Goal: Transaction & Acquisition: Purchase product/service

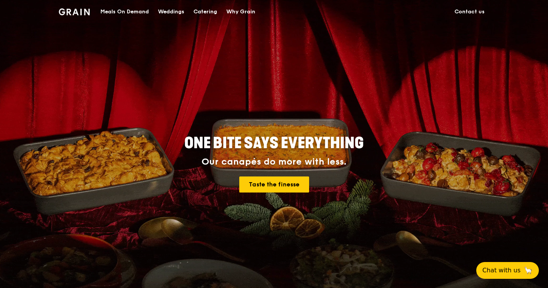
click at [203, 13] on div "Catering" at bounding box center [205, 11] width 24 height 23
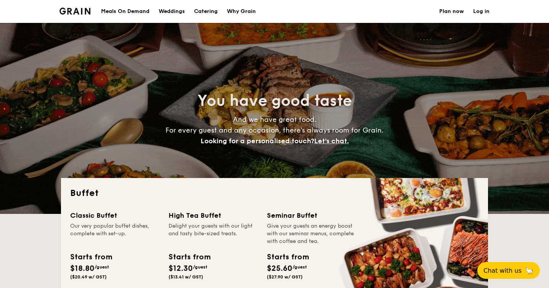
select select
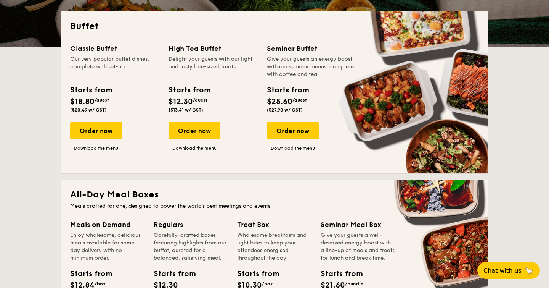
scroll to position [167, 0]
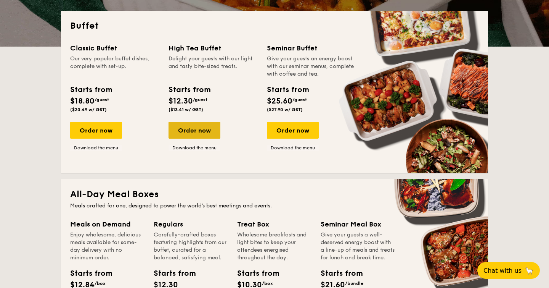
click at [198, 130] on div "Order now" at bounding box center [195, 130] width 52 height 17
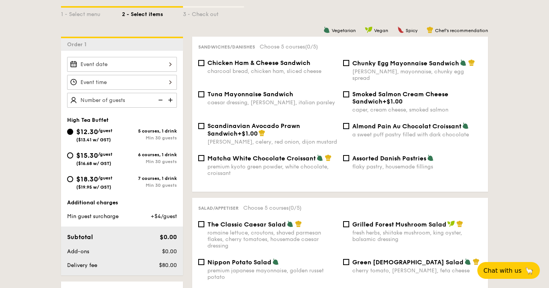
scroll to position [185, 0]
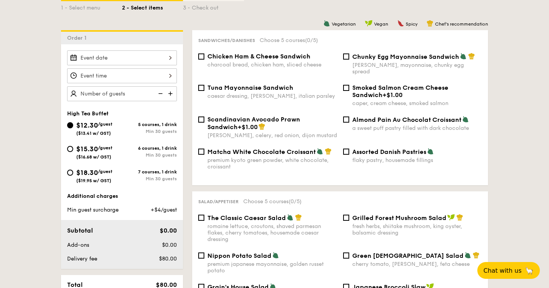
click at [139, 60] on div at bounding box center [122, 57] width 110 height 15
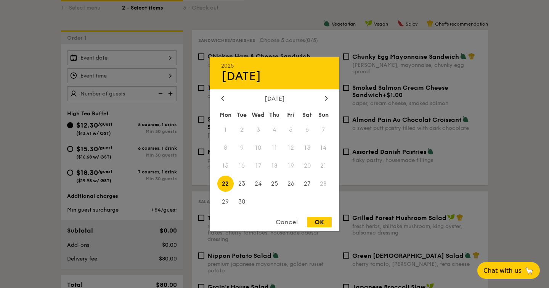
click at [327, 94] on div "2025 Sep [DATE] Tue Wed Thu Fri Sat Sun 1 2 3 4 5 6 7 8 9 10 11 12 13 14 15 16 …" at bounding box center [275, 144] width 130 height 174
click at [327, 99] on icon at bounding box center [326, 97] width 3 height 5
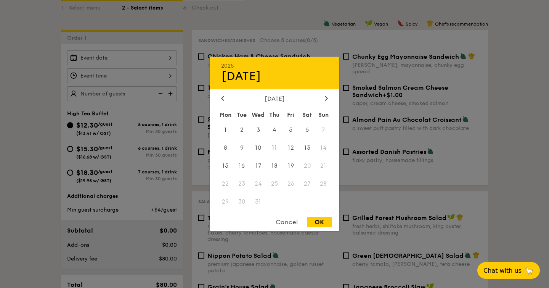
click at [227, 97] on div "[DATE]" at bounding box center [274, 98] width 107 height 7
click at [227, 185] on span "22" at bounding box center [225, 183] width 16 height 16
click at [224, 98] on icon at bounding box center [222, 97] width 3 height 5
click at [515, 92] on div at bounding box center [274, 144] width 549 height 288
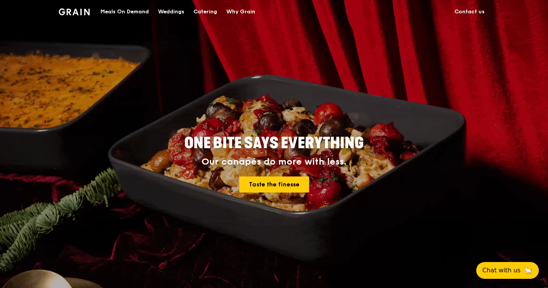
click at [211, 12] on div "Catering" at bounding box center [205, 11] width 24 height 23
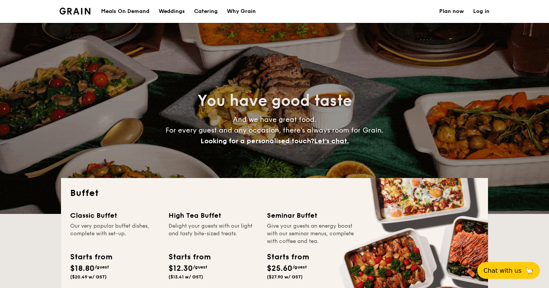
select select
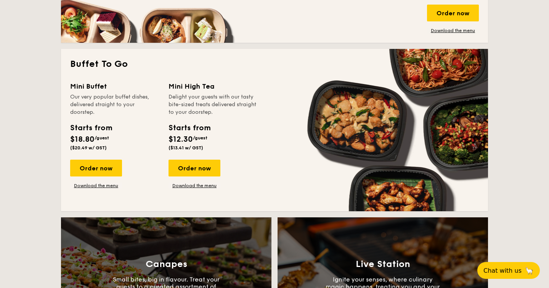
scroll to position [466, 0]
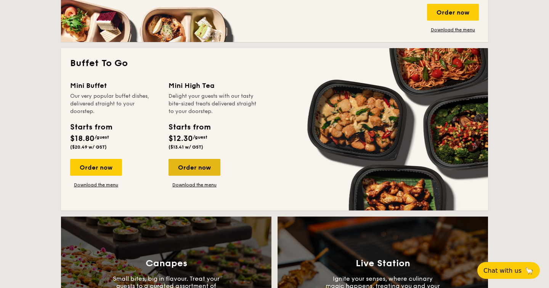
click at [198, 164] on div "Order now" at bounding box center [195, 167] width 52 height 17
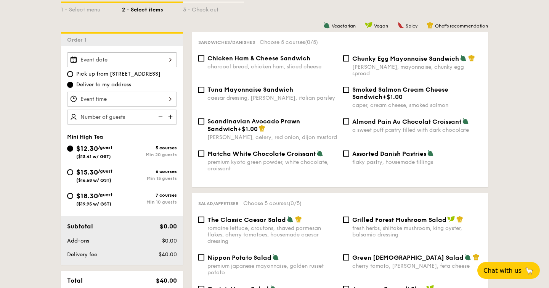
scroll to position [183, 0]
click at [345, 151] on input "Assorted Danish Pastries flaky pastry, housemade fillings" at bounding box center [346, 154] width 6 height 6
checkbox input "true"
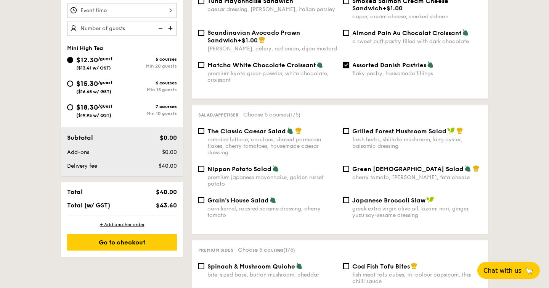
scroll to position [306, 0]
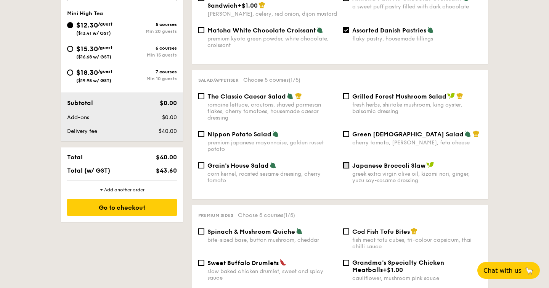
click at [343, 162] on input "Japanese Broccoli Slaw greek extra virgin olive oil, kizami nori, ginger, yuzu …" at bounding box center [346, 165] width 6 height 6
checkbox input "true"
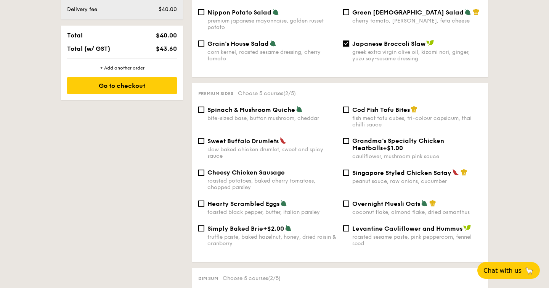
scroll to position [466, 0]
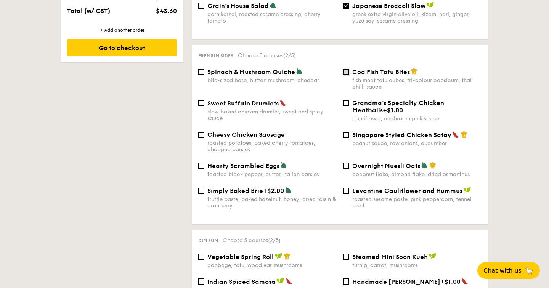
click at [346, 69] on input "Cod Fish Tofu Bites fish meat tofu cubes, tri-colour capsicum, thai chilli sauce" at bounding box center [346, 72] width 6 height 6
checkbox input "true"
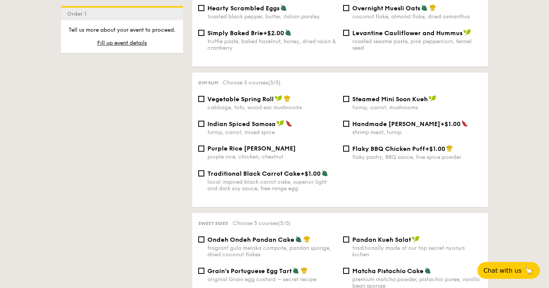
scroll to position [623, 0]
click at [241, 121] on span "Indian Spiced Samosa" at bounding box center [241, 123] width 68 height 7
click at [204, 121] on input "Indian Spiced Samosa turnip, carrot, mixed spice" at bounding box center [201, 124] width 6 height 6
checkbox input "true"
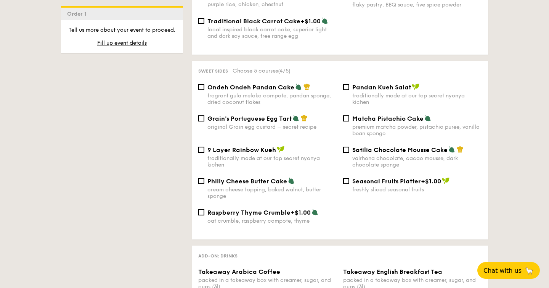
scroll to position [763, 0]
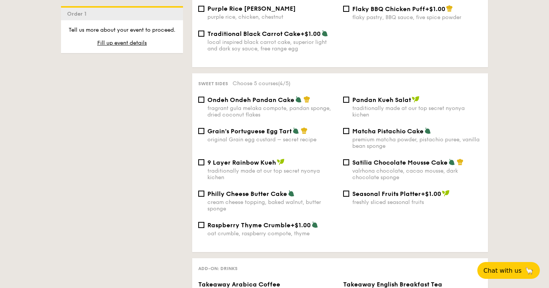
click at [251, 130] on span "Grain's Portuguese Egg Tart" at bounding box center [249, 130] width 84 height 7
click at [204, 130] on input "Grain's Portuguese Egg Tart original Grain egg custard – secret recipe" at bounding box center [201, 131] width 6 height 6
checkbox input "true"
click at [380, 101] on span "Pandan Kueh Salat" at bounding box center [381, 99] width 59 height 7
click at [349, 101] on input "Pandan Kueh Salat traditionally made at our top secret nyonya kichen" at bounding box center [346, 99] width 6 height 6
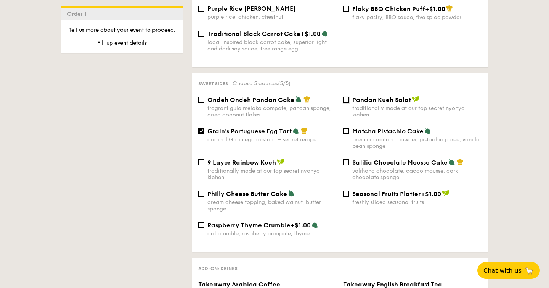
checkbox input "true"
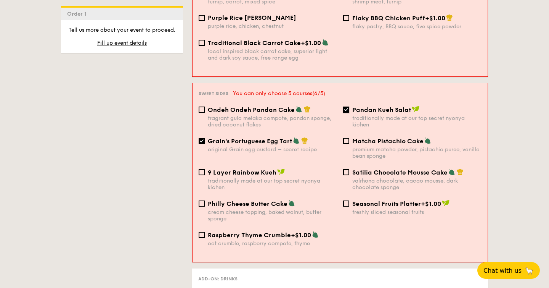
scroll to position [765, 0]
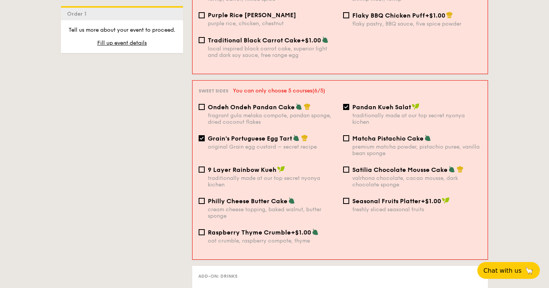
click at [374, 135] on span "Matcha Pistachio Cake" at bounding box center [387, 138] width 71 height 7
click at [349, 135] on input "Matcha Pistachio Cake premium matcha powder, pistachio puree, vanilla bean spon…" at bounding box center [346, 138] width 6 height 6
checkbox input "true"
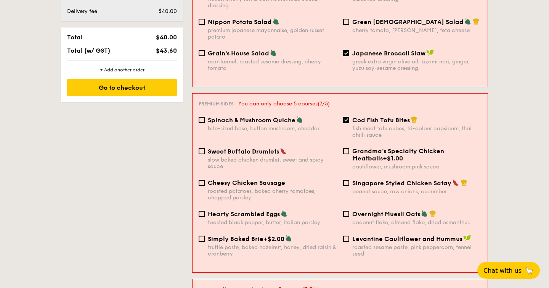
scroll to position [402, 0]
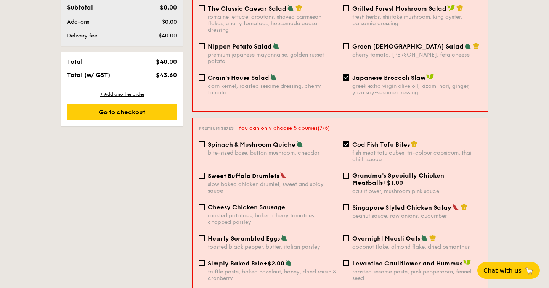
click at [357, 141] on span "Cod Fish Tofu Bites" at bounding box center [381, 144] width 58 height 7
click at [349, 141] on input "Cod Fish Tofu Bites fish meat tofu cubes, tri-colour capsicum, thai chilli sauce" at bounding box center [346, 144] width 6 height 6
checkbox input "false"
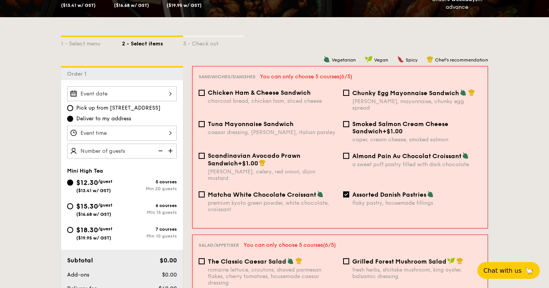
scroll to position [149, 0]
click at [274, 190] on span "Matcha White Chocolate Croissant" at bounding box center [262, 193] width 108 height 7
click at [205, 191] on input "Matcha White Chocolate Croissant premium kyoto green powder, white chocolate, c…" at bounding box center [202, 194] width 6 height 6
checkbox input "true"
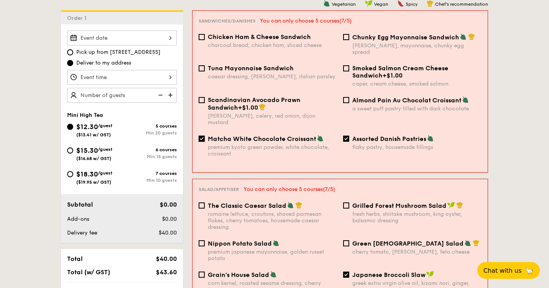
scroll to position [206, 0]
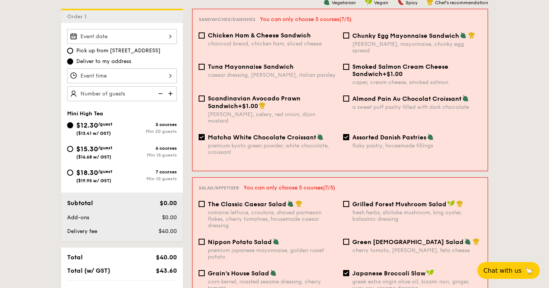
click at [84, 171] on span "$18.30" at bounding box center [87, 172] width 22 height 8
click at [73, 171] on input "$18.30 /guest ($19.95 w/ GST) 7 courses Min 10 guests" at bounding box center [70, 172] width 6 height 6
radio input "true"
checkbox input "false"
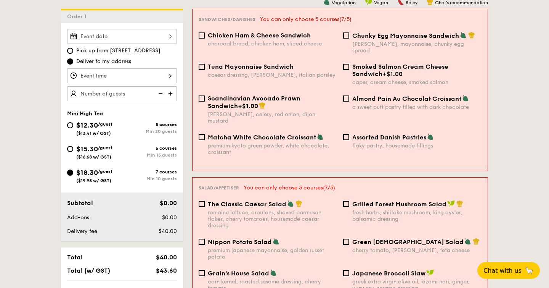
checkbox input "false"
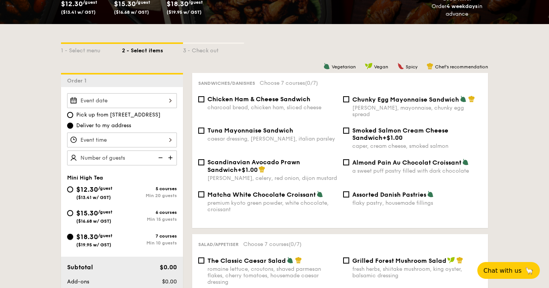
scroll to position [142, 0]
